Goal: Transaction & Acquisition: Purchase product/service

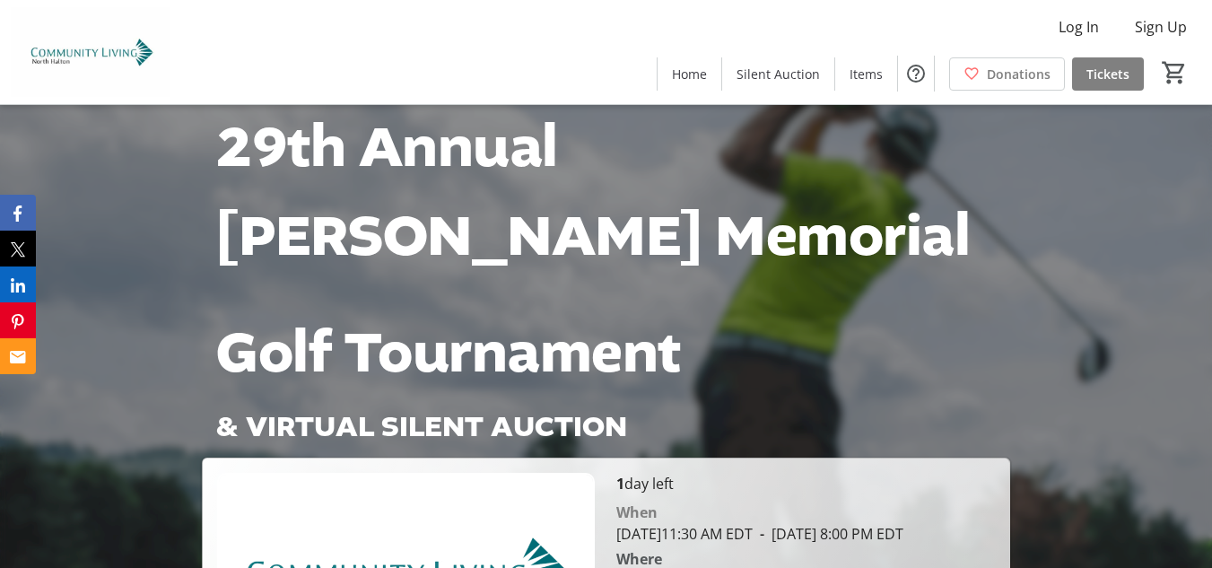
scroll to position [628, 0]
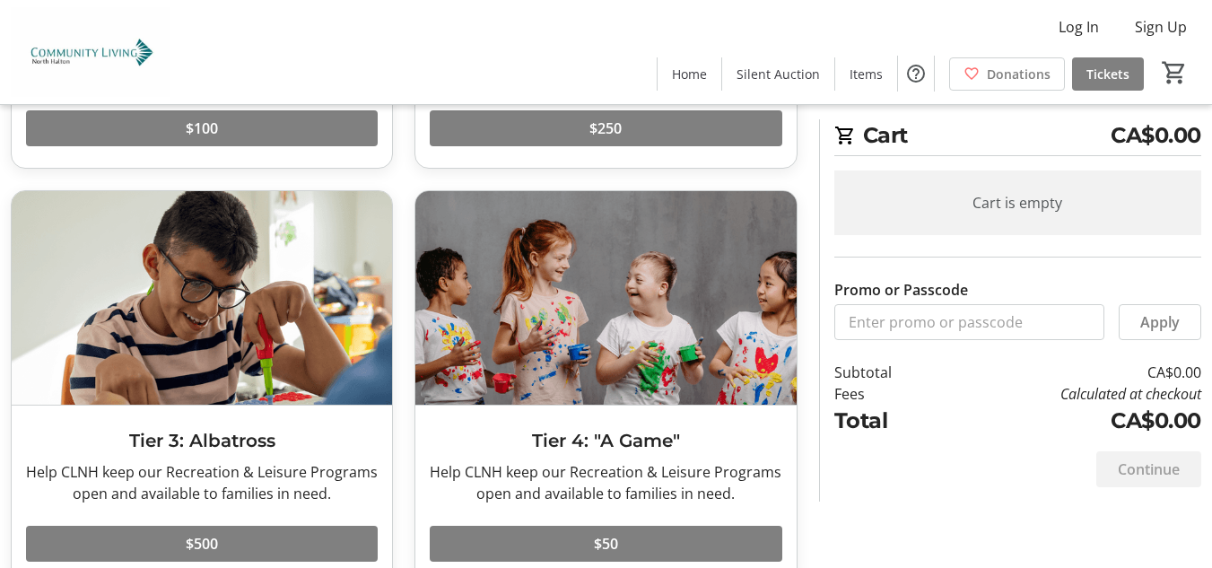
scroll to position [466, 0]
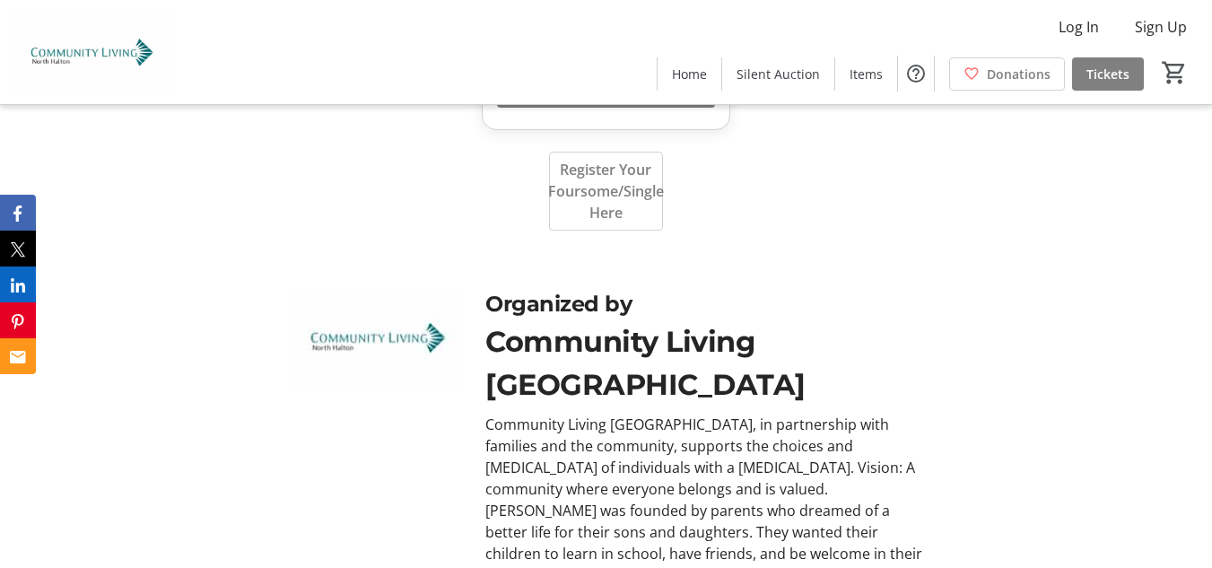
scroll to position [3576, 0]
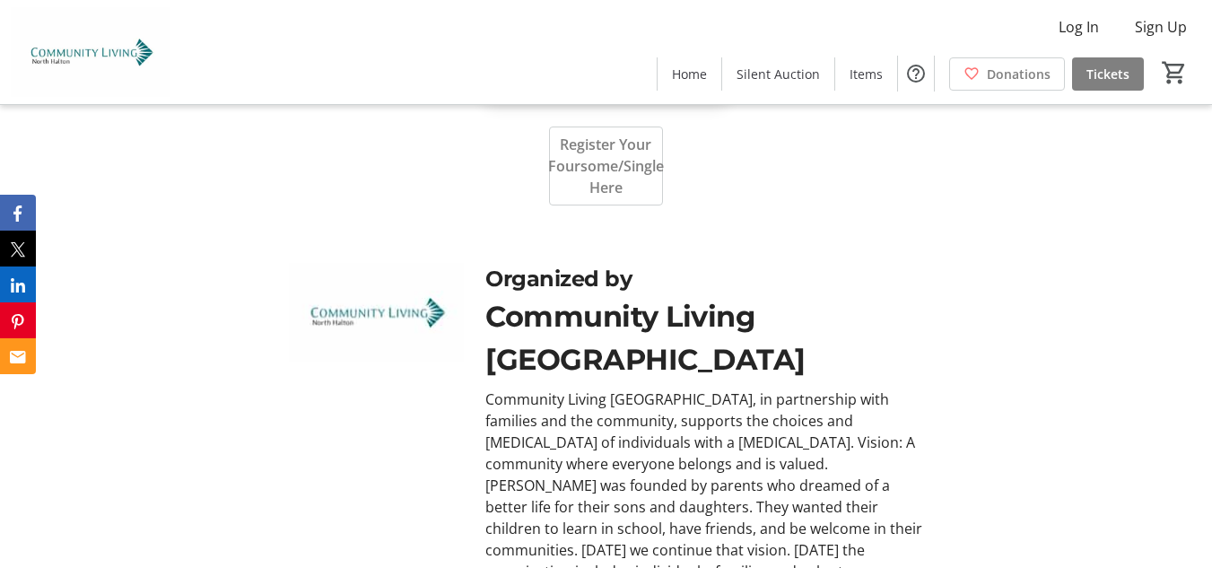
click at [340, 65] on div "Log In Sign Up Home Silent Auction Items Donations Tickets 0" at bounding box center [606, 52] width 1212 height 104
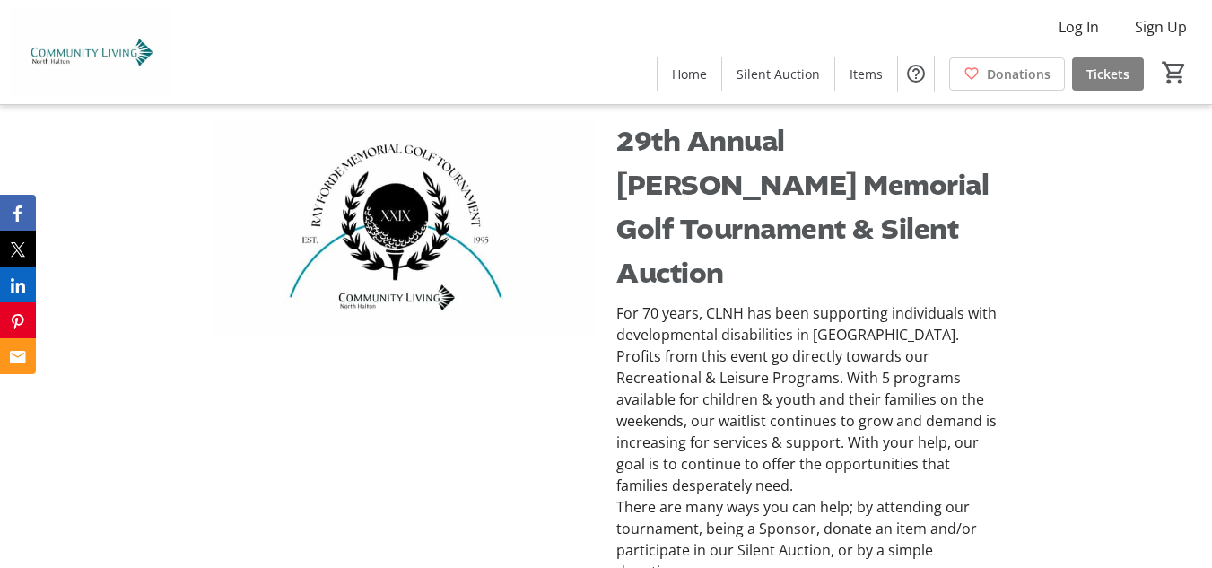
scroll to position [0, 0]
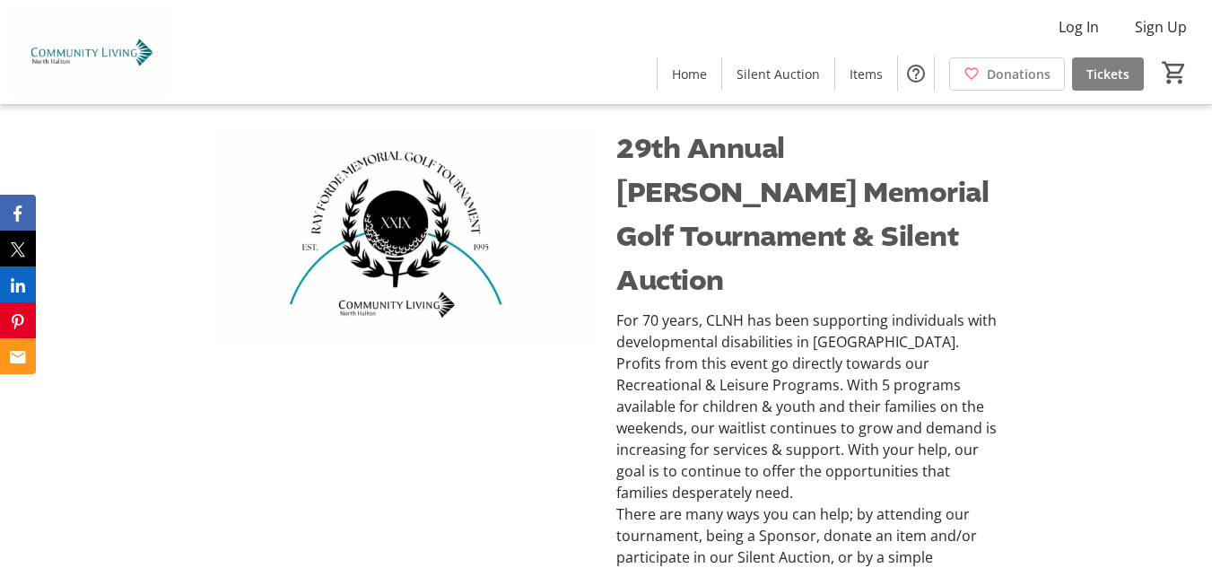
click at [758, 198] on span "29th Annual [PERSON_NAME] Memorial Golf Tournament & Silent Auction" at bounding box center [802, 214] width 372 height 171
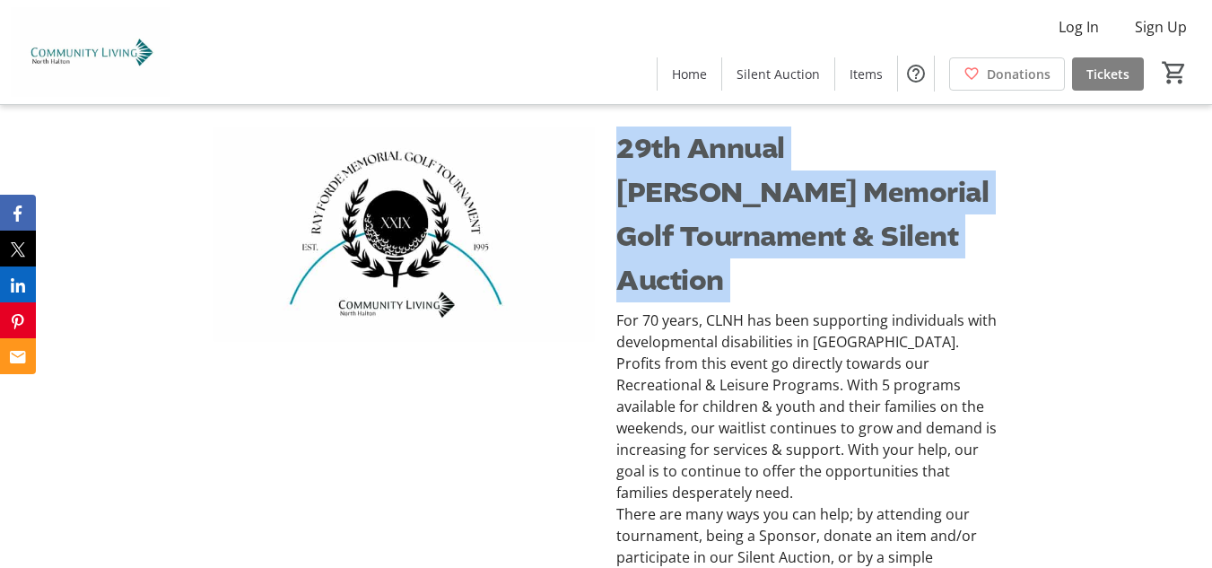
click at [758, 198] on span "29th Annual [PERSON_NAME] Memorial Golf Tournament & Silent Auction" at bounding box center [802, 214] width 372 height 171
click at [715, 179] on span "29th Annual [PERSON_NAME] Memorial Golf Tournament & Silent Auction" at bounding box center [802, 214] width 372 height 171
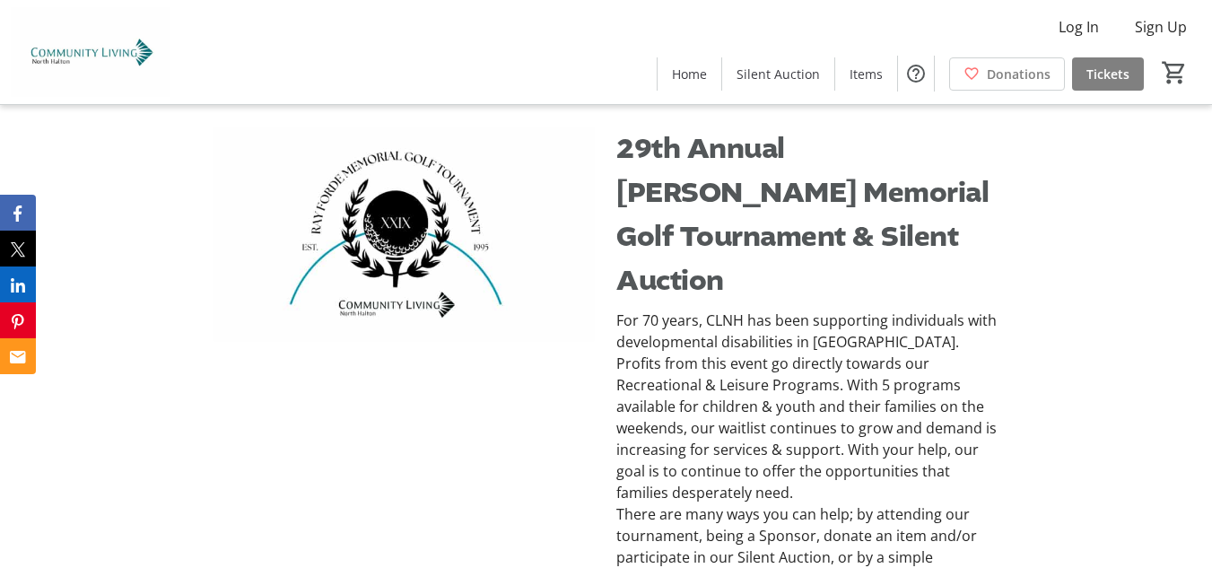
click at [693, 178] on span "29th Annual [PERSON_NAME] Memorial Golf Tournament & Silent Auction" at bounding box center [802, 214] width 372 height 171
click at [875, 78] on span "Items" at bounding box center [865, 74] width 33 height 19
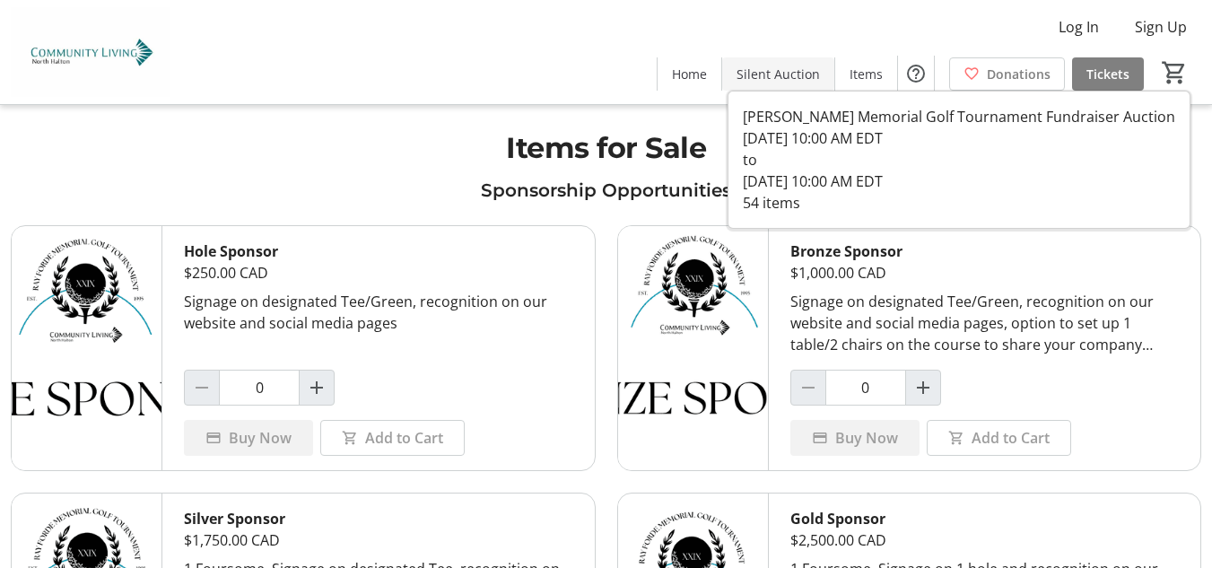
click at [783, 72] on span "Silent Auction" at bounding box center [777, 74] width 83 height 19
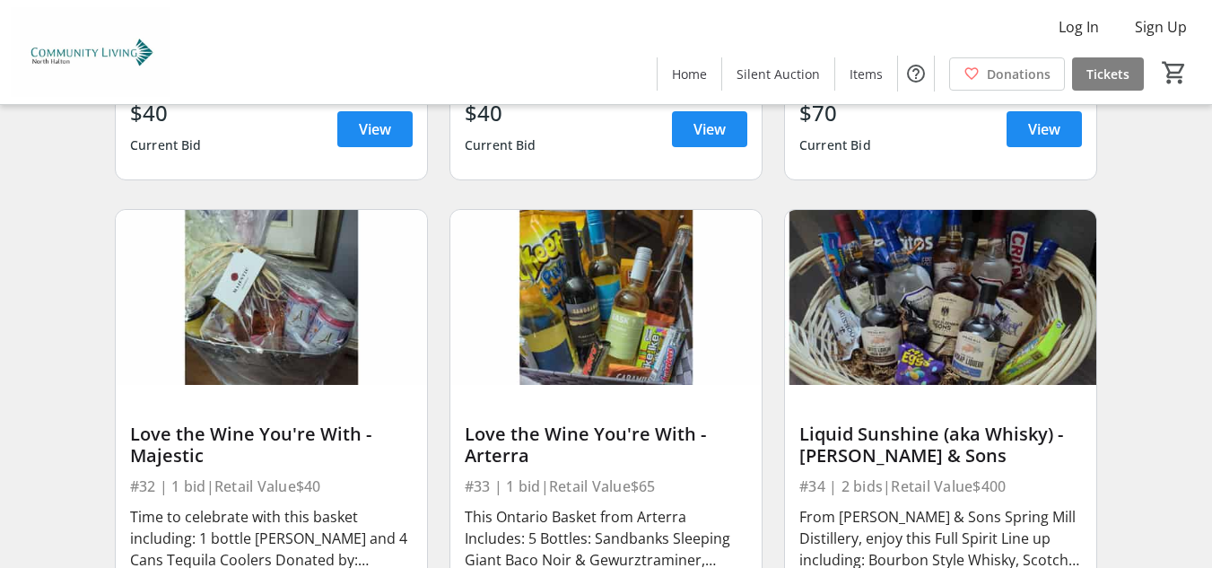
scroll to position [5767, 0]
